Goal: Book appointment/travel/reservation

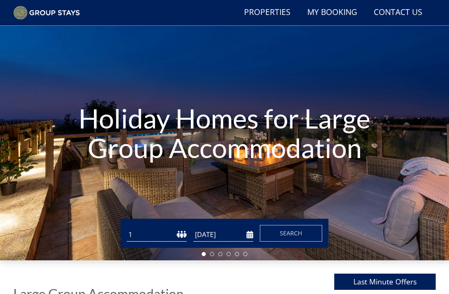
scroll to position [48, 0]
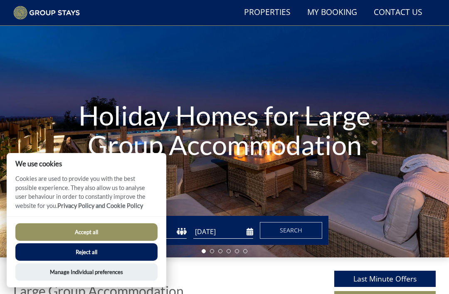
click at [93, 261] on button "Reject all" at bounding box center [86, 251] width 142 height 17
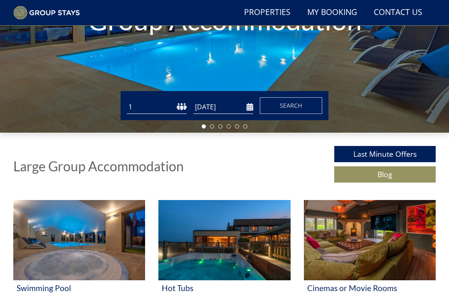
scroll to position [173, 0]
click at [245, 104] on input "[DATE]" at bounding box center [223, 107] width 60 height 14
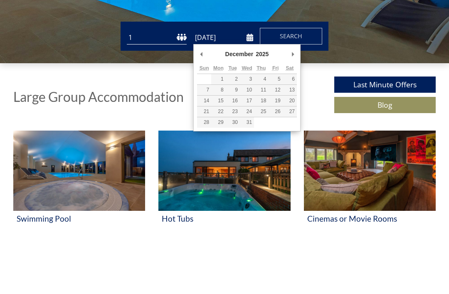
type input "[DATE]"
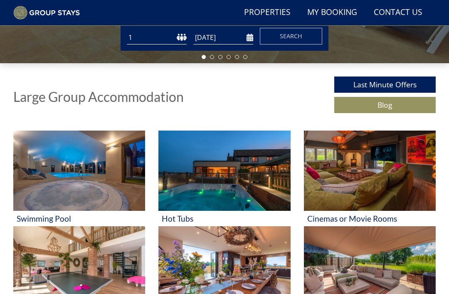
click at [291, 34] on span "Search" at bounding box center [291, 36] width 22 height 8
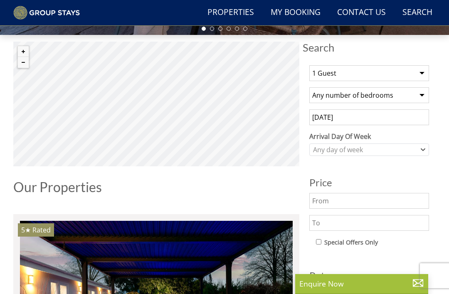
scroll to position [271, 0]
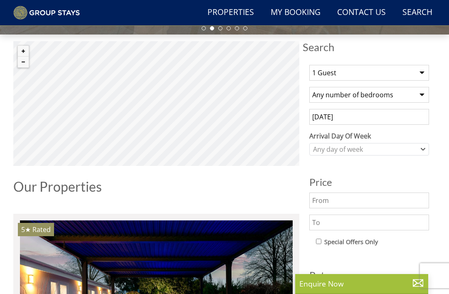
click at [422, 69] on select "1 Guest 2 Guests 3 Guests 4 Guests 5 Guests 6 Guests 7 Guests 8 Guests 9 Guests…" at bounding box center [369, 73] width 120 height 16
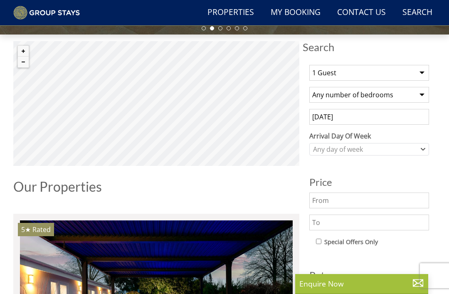
select select "11"
click at [419, 95] on select "Any number of bedrooms 1 Bedroom 2 Bedrooms 3 Bedrooms 4 Bedrooms 5 Bedrooms 6 …" at bounding box center [369, 95] width 120 height 16
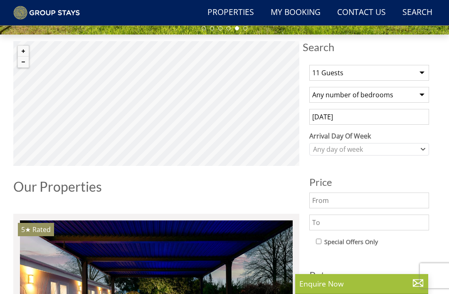
select select "8"
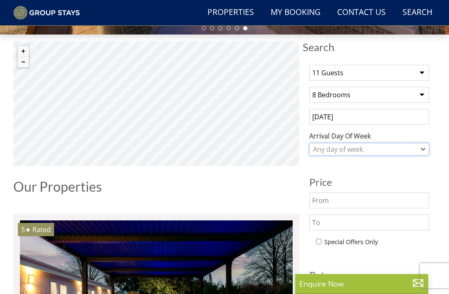
click at [421, 148] on icon "Combobox" at bounding box center [423, 149] width 4 height 2
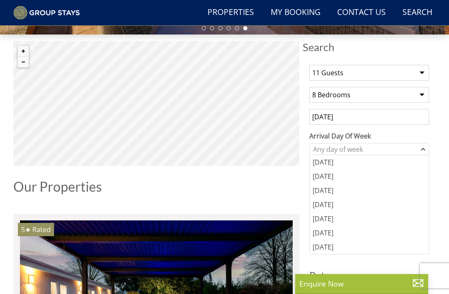
click at [344, 234] on div "[DATE]" at bounding box center [369, 233] width 119 height 14
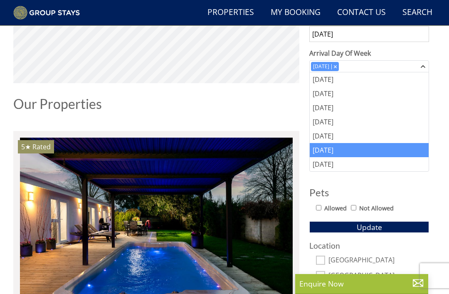
scroll to position [366, 0]
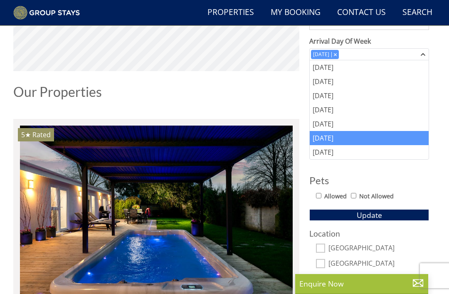
click at [378, 212] on span "Update" at bounding box center [369, 215] width 25 height 10
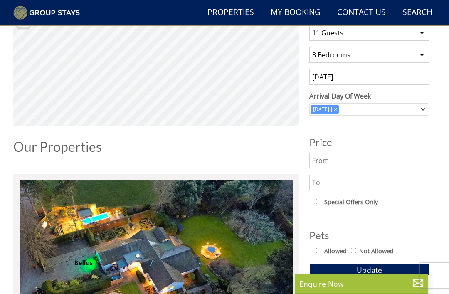
scroll to position [291, 0]
